Goal: Task Accomplishment & Management: Use online tool/utility

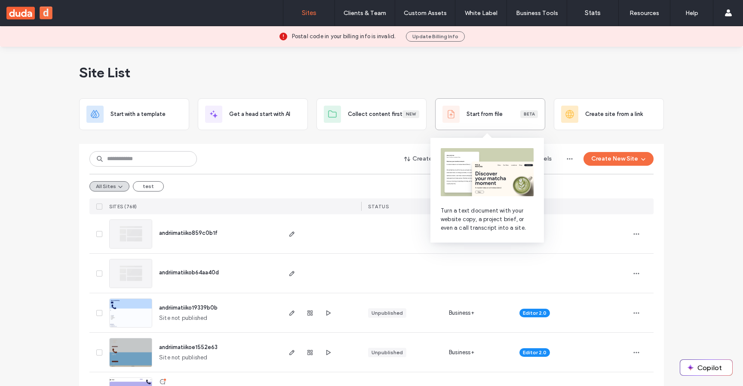
click at [497, 129] on div "Start from file Beta" at bounding box center [490, 114] width 110 height 32
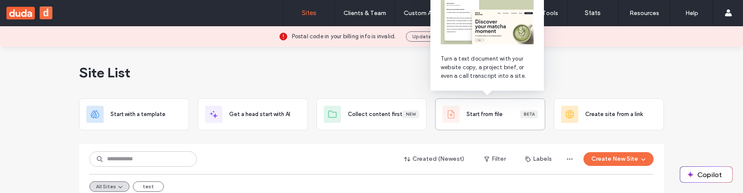
click at [478, 119] on div "Start from file Beta" at bounding box center [489, 114] width 95 height 17
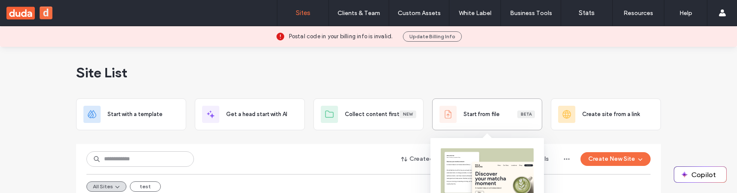
click at [471, 121] on div "Start from file Beta" at bounding box center [486, 114] width 95 height 17
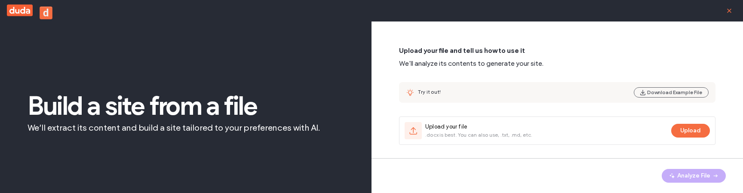
click at [730, 13] on icon "button" at bounding box center [729, 10] width 7 height 7
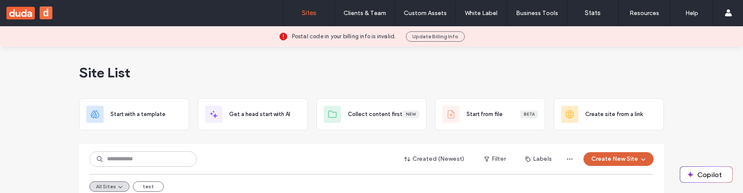
click at [632, 156] on button "Create New Site" at bounding box center [618, 159] width 70 height 14
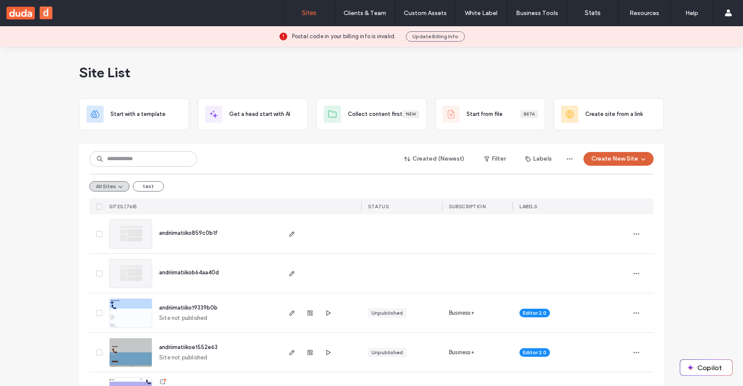
click at [641, 159] on use "button" at bounding box center [643, 160] width 4 height 2
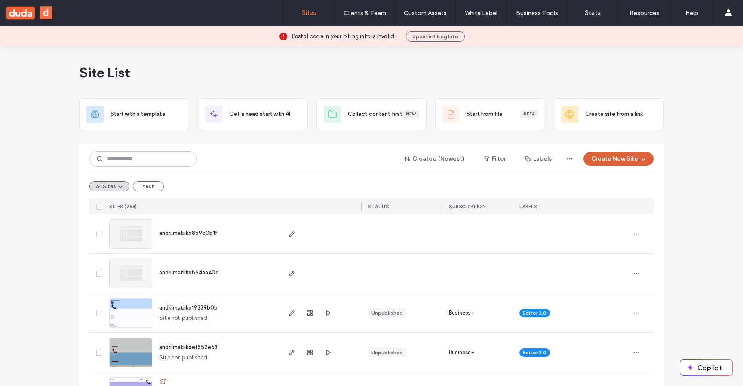
click at [632, 163] on button "Create New Site" at bounding box center [618, 159] width 70 height 14
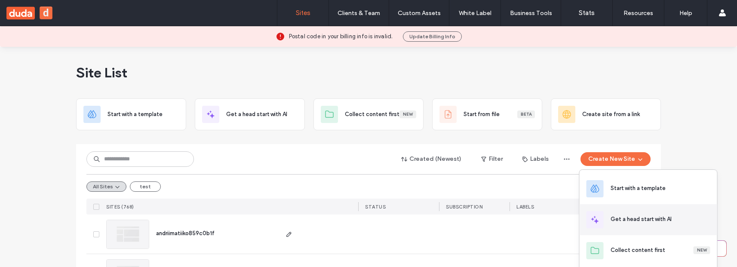
scroll to position [65, 0]
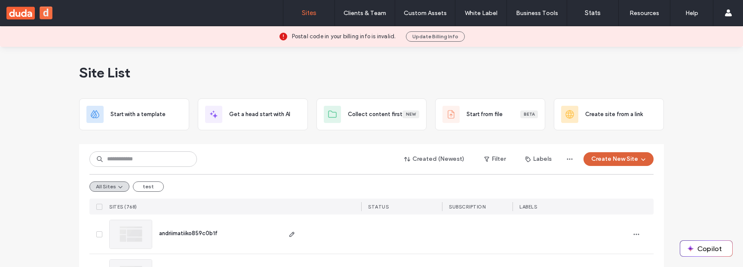
click at [642, 156] on icon "button" at bounding box center [643, 159] width 7 height 7
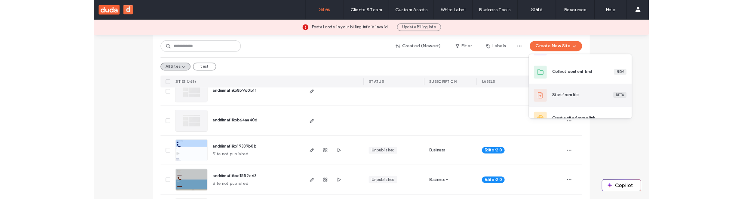
scroll to position [55, 0]
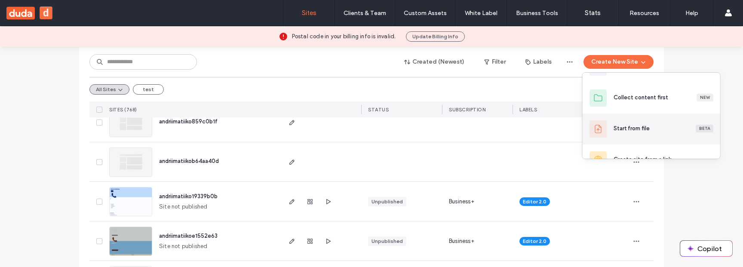
click at [649, 128] on div "Start from file Beta" at bounding box center [663, 128] width 100 height 9
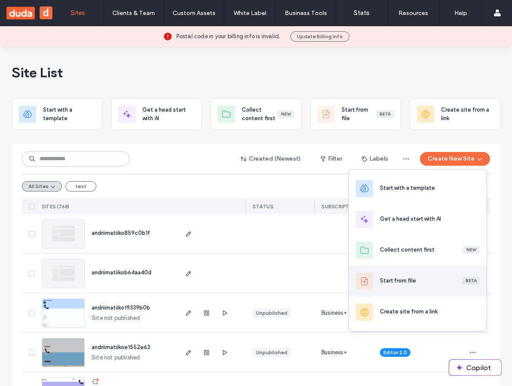
click at [414, 283] on div "Start from file" at bounding box center [398, 281] width 36 height 9
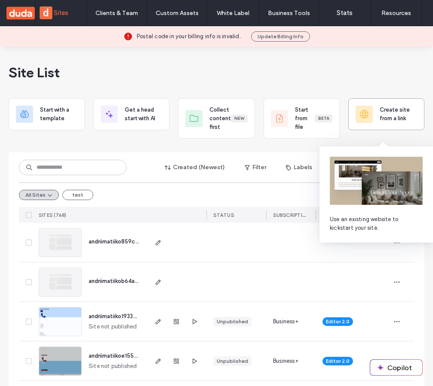
click at [370, 118] on div "Create site from a link" at bounding box center [386, 114] width 61 height 17
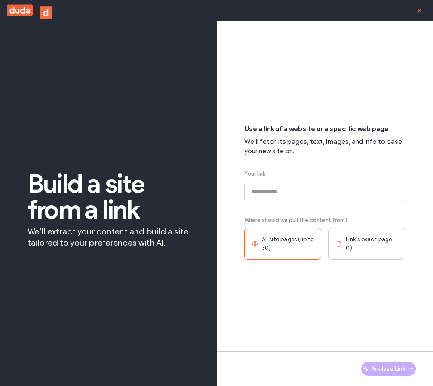
click at [422, 8] on icon "button" at bounding box center [419, 10] width 7 height 7
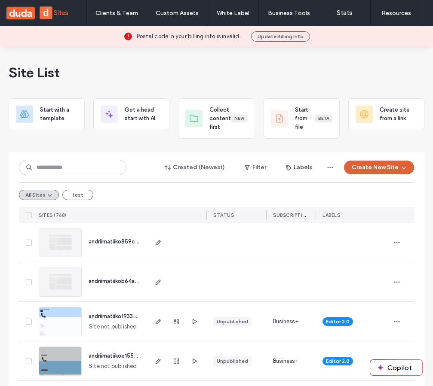
click at [383, 166] on button "Create New Site" at bounding box center [379, 168] width 70 height 14
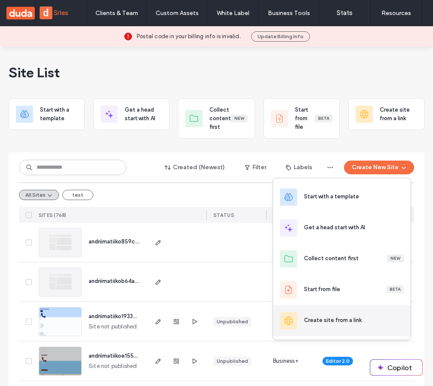
click at [353, 316] on div "Create site from a link" at bounding box center [342, 321] width 138 height 31
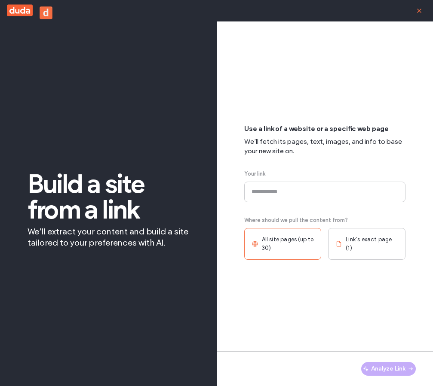
click at [421, 14] on span "button" at bounding box center [419, 11] width 14 height 14
